Goal: Task Accomplishment & Management: Manage account settings

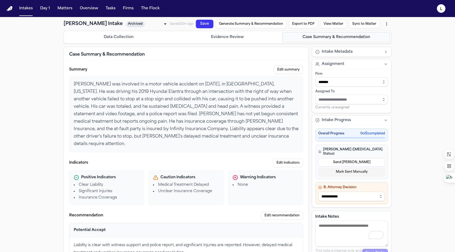
click at [303, 25] on button "Export to PDF" at bounding box center [302, 24] width 29 height 9
click at [248, 58] on button "Export anyway" at bounding box center [248, 57] width 27 height 5
click at [303, 25] on button "Export to PDF" at bounding box center [302, 24] width 29 height 9
click at [336, 26] on button "View Matter" at bounding box center [333, 24] width 27 height 9
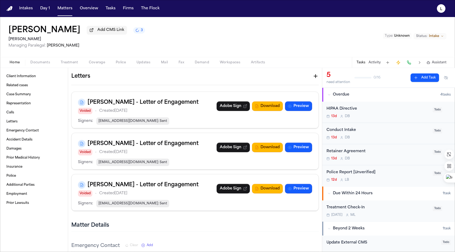
scroll to position [392, 0]
click at [86, 114] on span "Voided" at bounding box center [85, 111] width 14 height 6
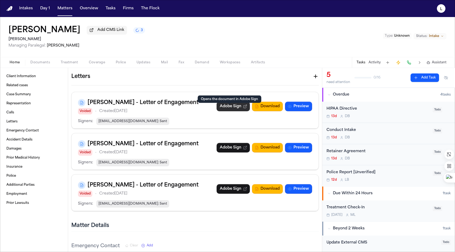
click at [232, 111] on link "Adobe Sign" at bounding box center [232, 107] width 33 height 10
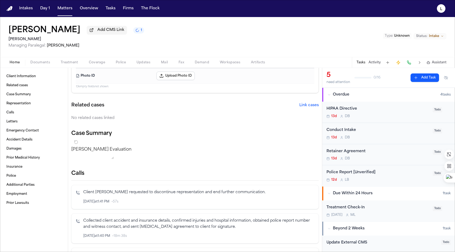
scroll to position [0, 0]
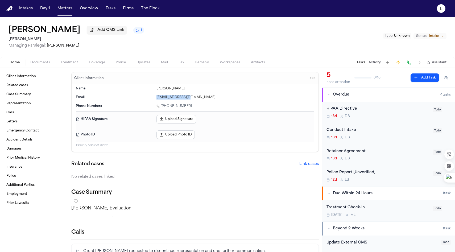
drag, startPoint x: 188, startPoint y: 99, endPoint x: 154, endPoint y: 99, distance: 34.3
click at [154, 99] on div "Email [EMAIL_ADDRESS][DOMAIN_NAME]" at bounding box center [195, 97] width 238 height 9
copy div "[EMAIL_ADDRESS][DOMAIN_NAME]"
drag, startPoint x: 175, startPoint y: 89, endPoint x: 155, endPoint y: 89, distance: 19.7
click at [156, 89] on div "[PERSON_NAME]" at bounding box center [235, 88] width 158 height 4
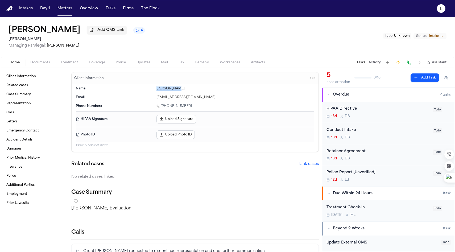
copy div "[PERSON_NAME]"
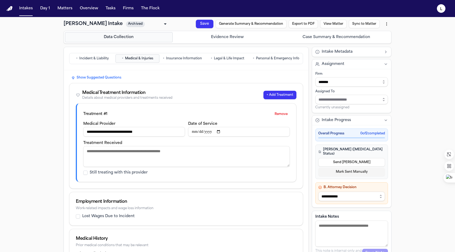
click at [253, 40] on button "Evidence Review" at bounding box center [228, 37] width 108 height 10
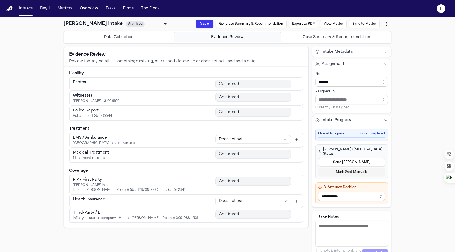
click at [304, 41] on button "Case Summary & Recommendation" at bounding box center [336, 37] width 108 height 10
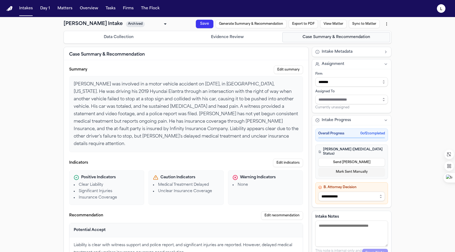
click at [301, 25] on button "Export to PDF" at bounding box center [302, 24] width 29 height 9
click at [251, 59] on button "Export anyway" at bounding box center [248, 57] width 27 height 5
drag, startPoint x: 60, startPoint y: 23, endPoint x: 88, endPoint y: 27, distance: 28.2
copy h1 "[PERSON_NAME]"
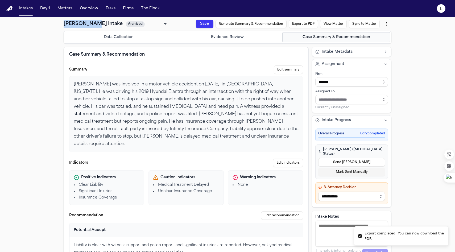
click at [382, 24] on html "Export completed! You can now download the PDF. Intakes Day 1 Matters Overview …" at bounding box center [227, 126] width 455 height 252
click at [326, 36] on div "Download PDF ([DATE] 2:20:16 PM)" at bounding box center [346, 35] width 69 height 9
click at [385, 23] on html "Export completed! You can now download the PDF. Intakes Day 1 Matters Overview …" at bounding box center [227, 126] width 455 height 252
click at [336, 44] on div "Un-archive" at bounding box center [346, 44] width 69 height 9
click at [142, 24] on body "Intakes Day 1 Matters Overview Tasks Firms The Flock L [PERSON_NAME] Intake Arc…" at bounding box center [227, 126] width 455 height 252
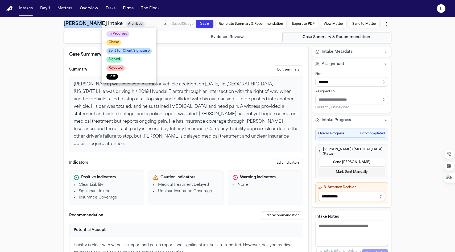
click at [134, 49] on span "Sent for Client Signature" at bounding box center [128, 51] width 45 height 6
type input "**********"
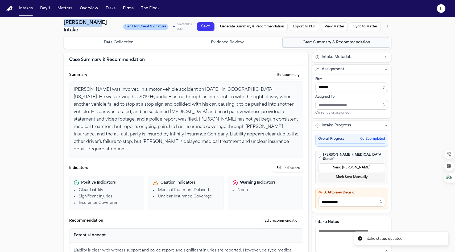
click at [384, 24] on html "**********" at bounding box center [227, 126] width 455 height 252
click at [410, 32] on html "**********" at bounding box center [227, 126] width 455 height 252
click at [27, 6] on button "Intakes" at bounding box center [26, 9] width 18 height 10
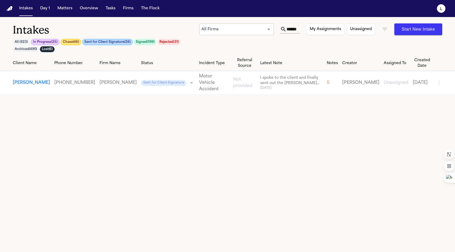
click at [71, 43] on button "Chase ( 46 )" at bounding box center [71, 42] width 20 height 6
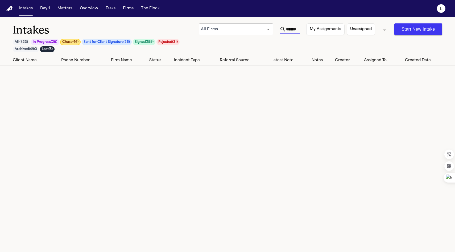
scroll to position [0, 0]
drag, startPoint x: 286, startPoint y: 30, endPoint x: 313, endPoint y: 35, distance: 28.0
click at [313, 35] on div "Intakes All ( 823 ) In Progress ( 25 ) Chase ( 46 ) Sent for Client Signature (…" at bounding box center [227, 39] width 429 height 32
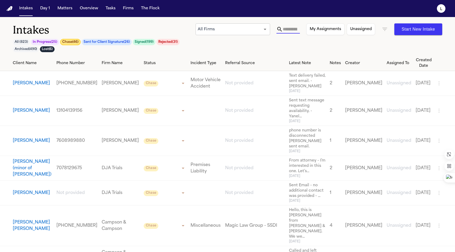
scroll to position [0, 0]
click at [73, 42] on button "Chase ( 46 )" at bounding box center [70, 42] width 20 height 6
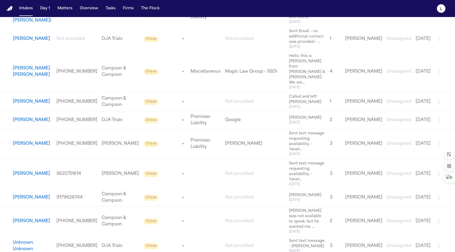
scroll to position [910, 0]
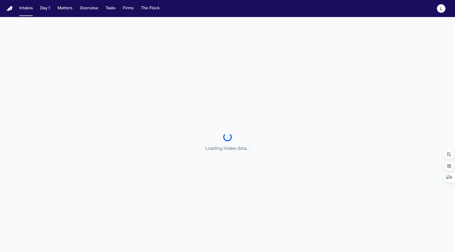
scroll to position [1, 0]
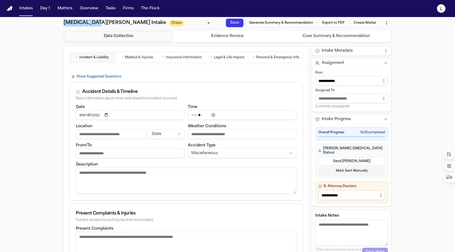
drag, startPoint x: 62, startPoint y: 24, endPoint x: 88, endPoint y: 25, distance: 25.8
click at [88, 25] on h1 "[MEDICAL_DATA][PERSON_NAME] Intake" at bounding box center [115, 22] width 102 height 7
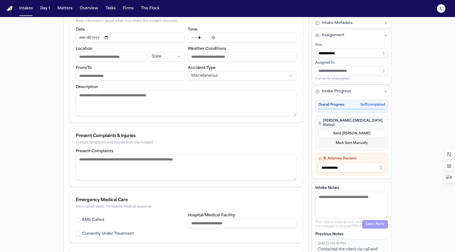
scroll to position [216, 0]
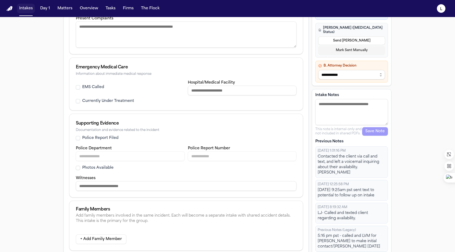
click at [30, 9] on button "Intakes" at bounding box center [26, 9] width 18 height 10
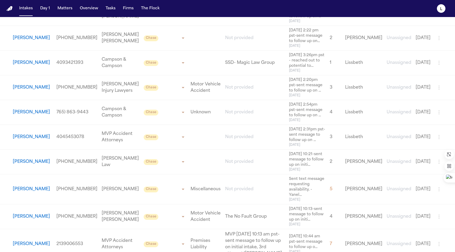
scroll to position [861, 0]
